Goal: Task Accomplishment & Management: Manage account settings

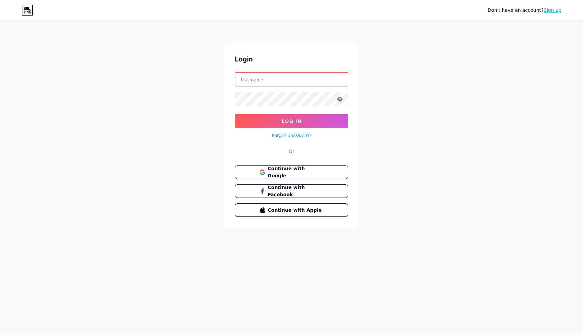
click at [309, 77] on input "text" at bounding box center [291, 79] width 113 height 13
type input "edon_productions"
click at [235, 114] on button "Log In" at bounding box center [291, 120] width 113 height 13
click at [226, 103] on div "Login edon_productions Log In Forgot password? Or Continue with Google Continue…" at bounding box center [291, 135] width 135 height 184
click at [235, 114] on button "Log In" at bounding box center [291, 120] width 113 height 13
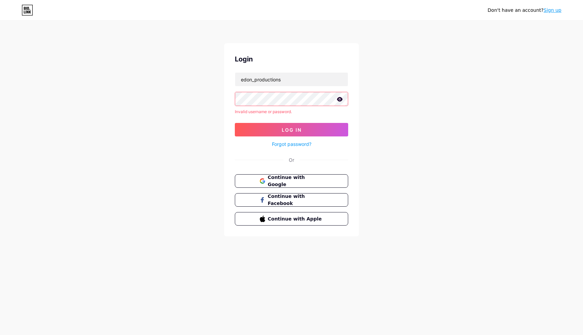
click at [213, 91] on div "Don't have an account? Sign up Login edon_productions Invalid username or passw…" at bounding box center [291, 129] width 583 height 258
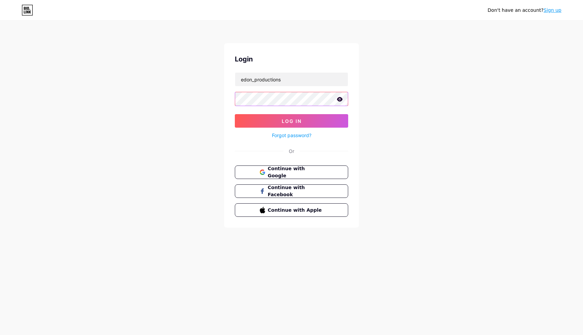
click at [235, 114] on button "Log In" at bounding box center [291, 120] width 113 height 13
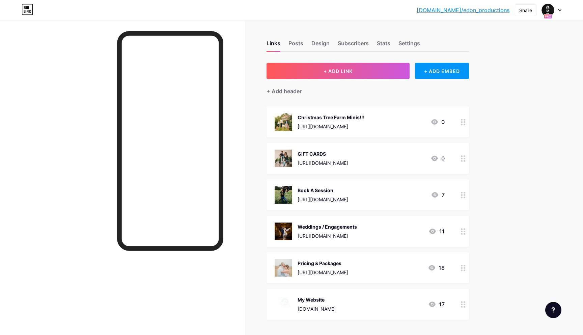
click at [463, 124] on icon at bounding box center [463, 122] width 5 height 6
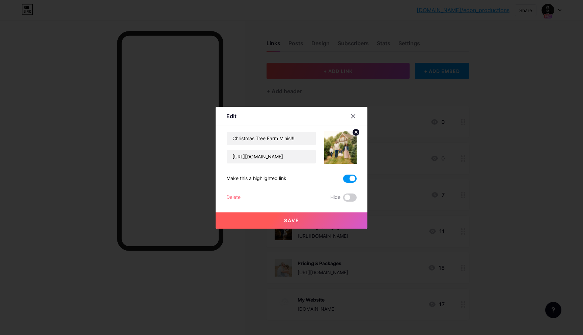
click at [238, 198] on div "Delete" at bounding box center [233, 197] width 14 height 8
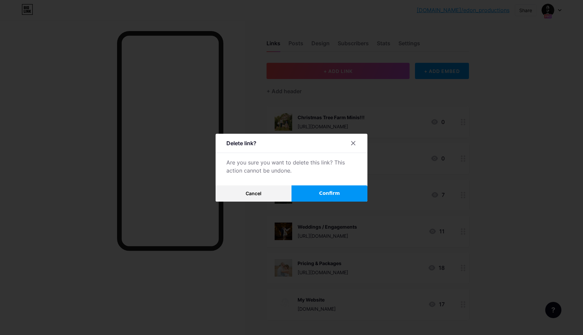
click at [313, 187] on button "Confirm" at bounding box center [329, 193] width 76 height 16
